Goal: Answer question/provide support: Answer question/provide support

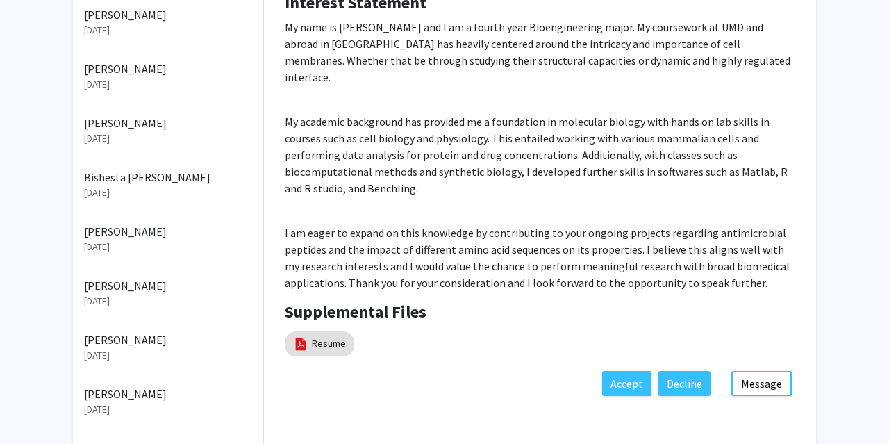
scroll to position [281, 0]
click at [341, 336] on link "Resume" at bounding box center [329, 343] width 34 height 15
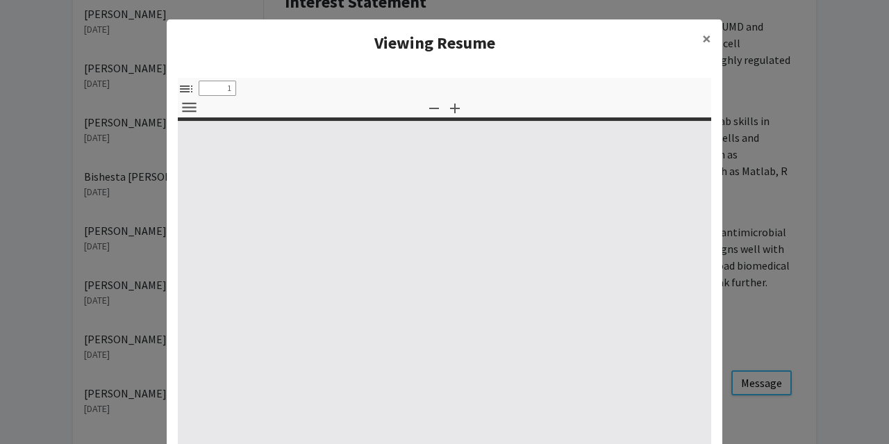
select select "custom"
type input "0"
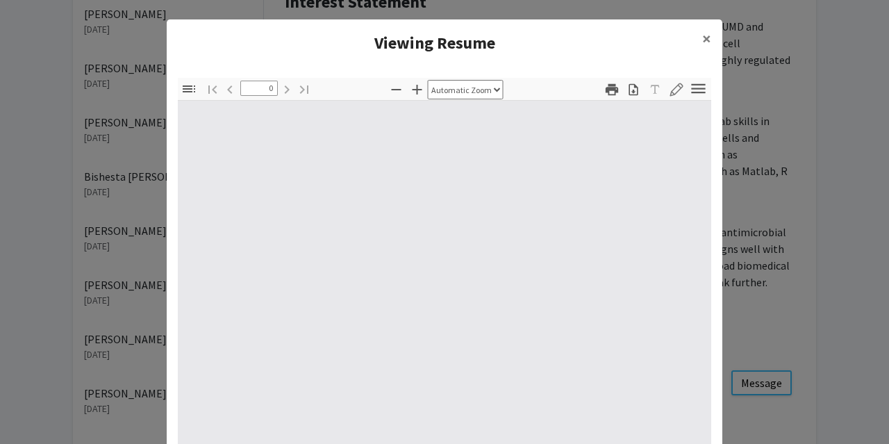
select select "custom"
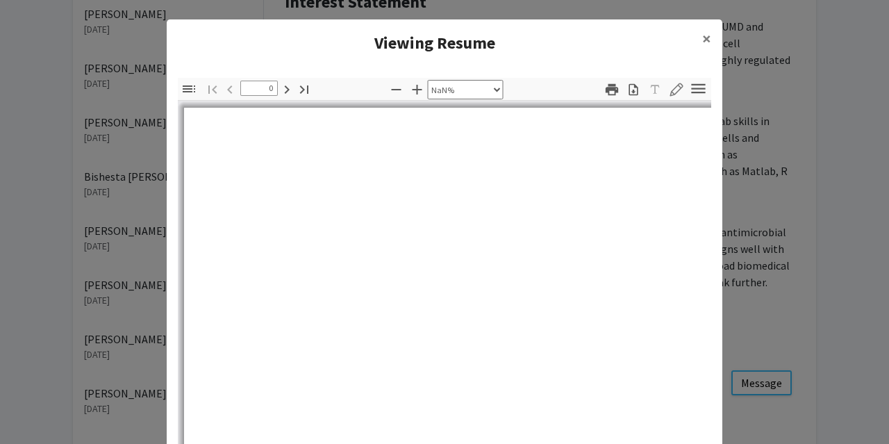
type input "1"
select select "auto"
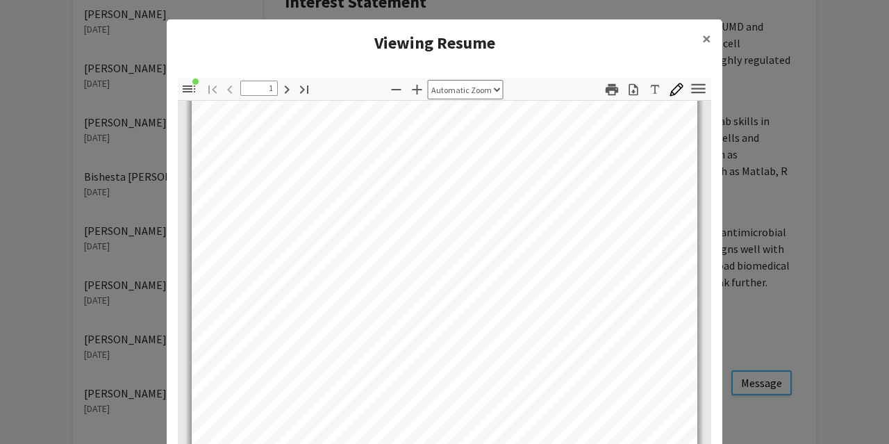
scroll to position [156, 0]
click at [705, 35] on span "×" at bounding box center [707, 39] width 9 height 22
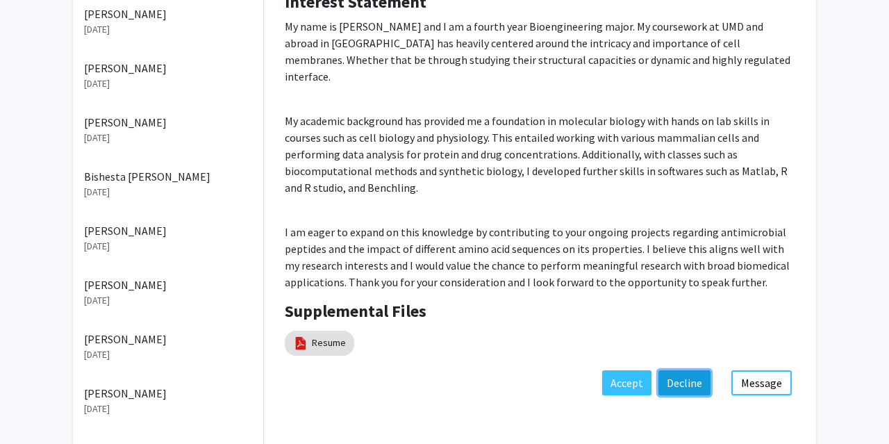
click at [668, 370] on button "Decline" at bounding box center [685, 382] width 52 height 25
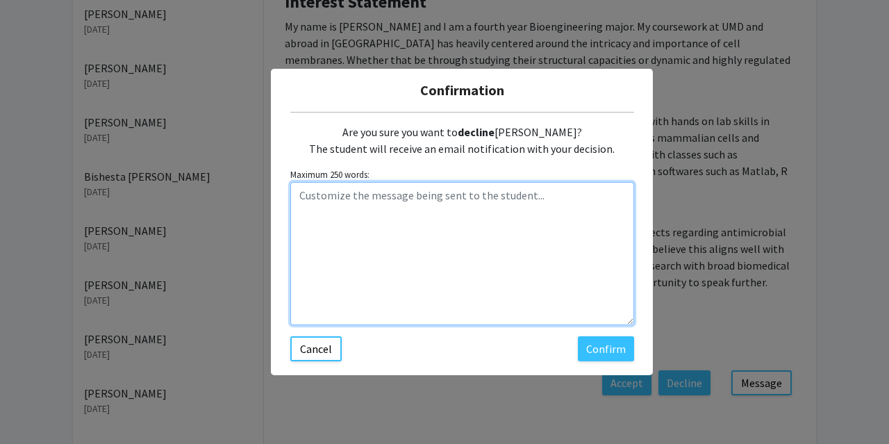
click at [398, 196] on textarea "Customize the message being sent to the student..." at bounding box center [462, 253] width 344 height 143
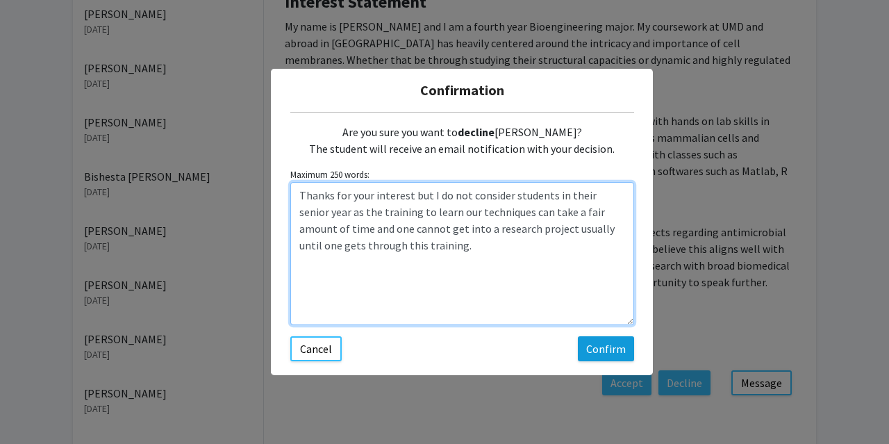
type textarea "Thanks for your interest but I do not consider students in their senior year as…"
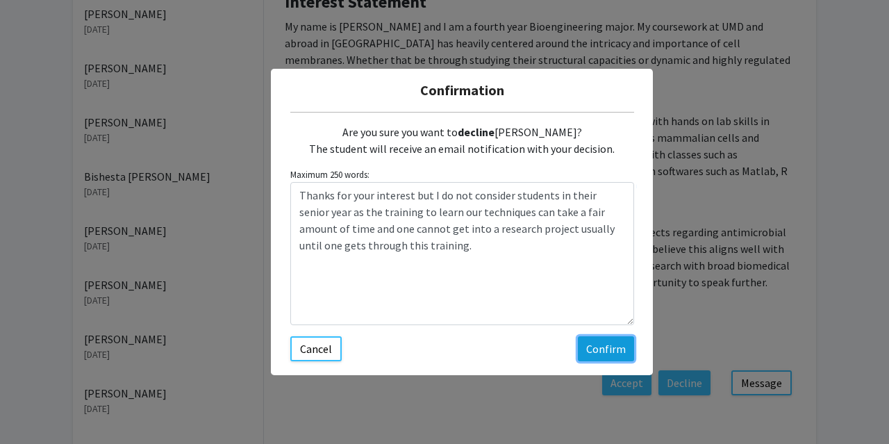
click at [615, 344] on button "Confirm" at bounding box center [606, 348] width 56 height 25
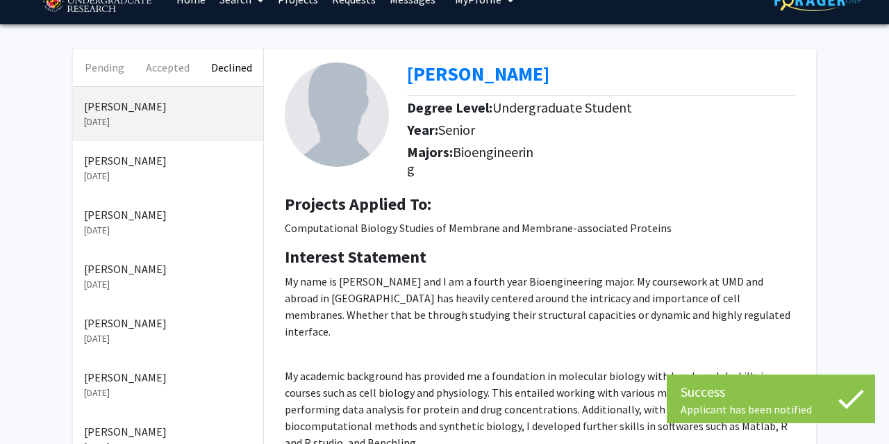
scroll to position [24, 0]
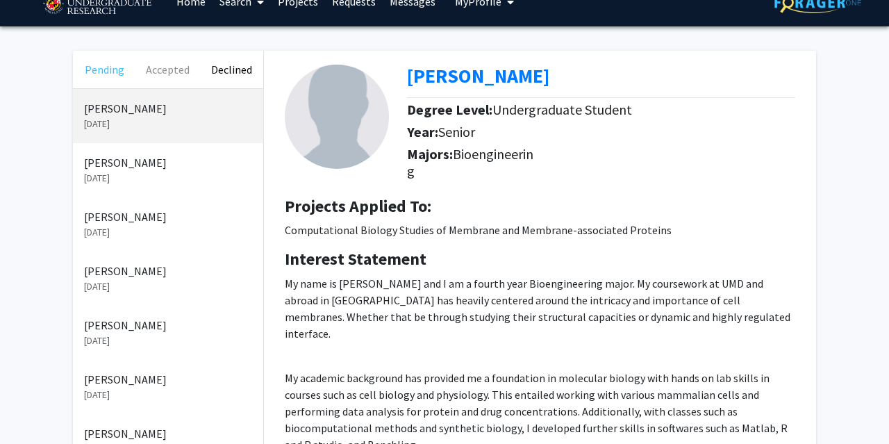
click at [106, 69] on button "Pending" at bounding box center [104, 70] width 63 height 38
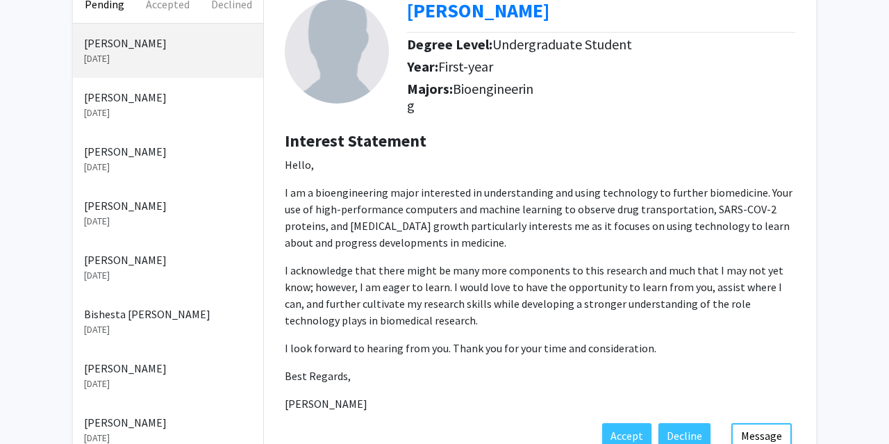
scroll to position [92, 0]
